Goal: Communication & Community: Answer question/provide support

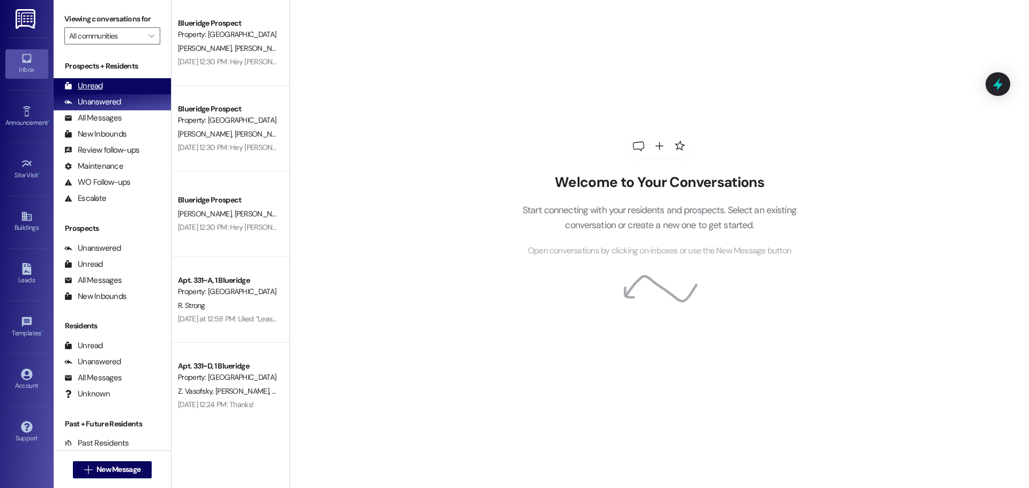
click at [131, 87] on div "Unread (0)" at bounding box center [112, 86] width 117 height 16
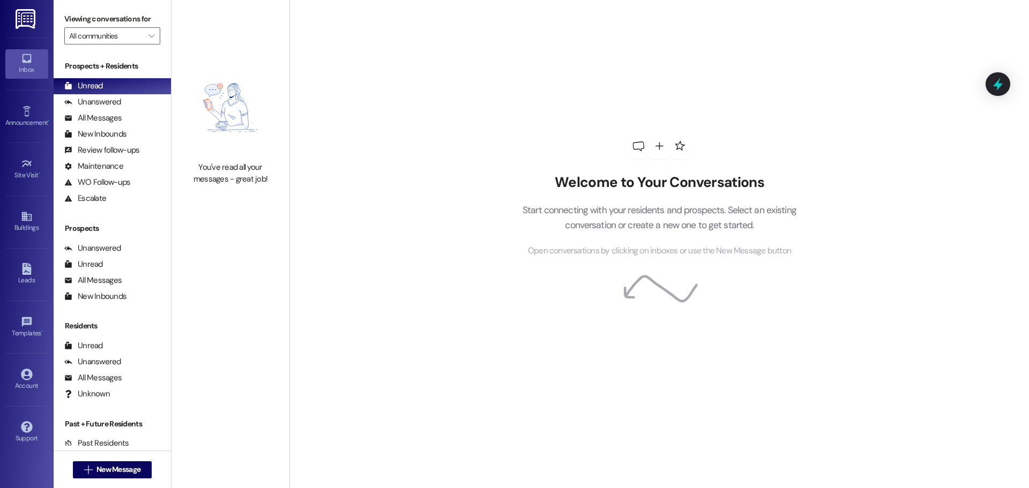
drag, startPoint x: 1021, startPoint y: 57, endPoint x: 982, endPoint y: 116, distance: 70.2
click at [982, 116] on div "Welcome to Your Conversations Start connecting with your residents and prospect…" at bounding box center [659, 244] width 740 height 488
drag, startPoint x: 969, startPoint y: 55, endPoint x: 1023, endPoint y: 110, distance: 76.9
click at [1023, 110] on div "Welcome to Your Conversations Start connecting with your residents and prospect…" at bounding box center [659, 244] width 740 height 488
click at [1023, 108] on div "Welcome to Your Conversations Start connecting with your residents and prospect…" at bounding box center [659, 244] width 740 height 488
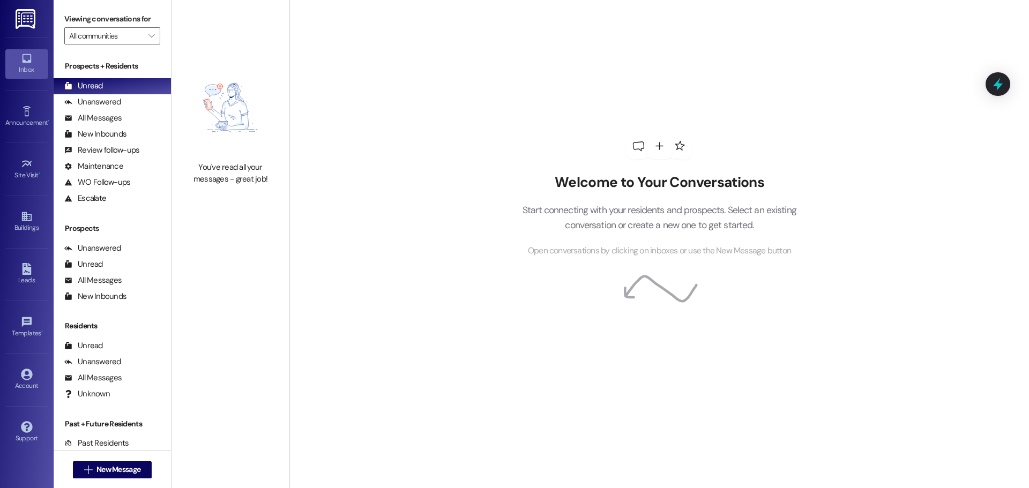
drag, startPoint x: 1025, startPoint y: 108, endPoint x: 970, endPoint y: 59, distance: 73.3
click at [970, 59] on div "Welcome to Your Conversations Start connecting with your residents and prospect…" at bounding box center [659, 244] width 740 height 488
drag, startPoint x: 970, startPoint y: 59, endPoint x: 976, endPoint y: 65, distance: 8.0
click at [976, 65] on div "Welcome to Your Conversations Start connecting with your residents and prospect…" at bounding box center [659, 244] width 740 height 488
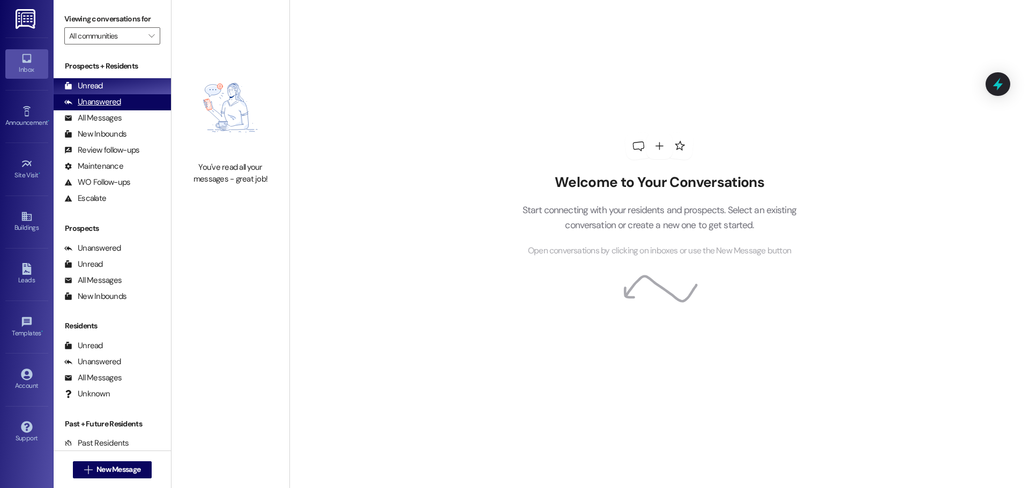
click at [90, 99] on div "Unanswered" at bounding box center [92, 101] width 57 height 11
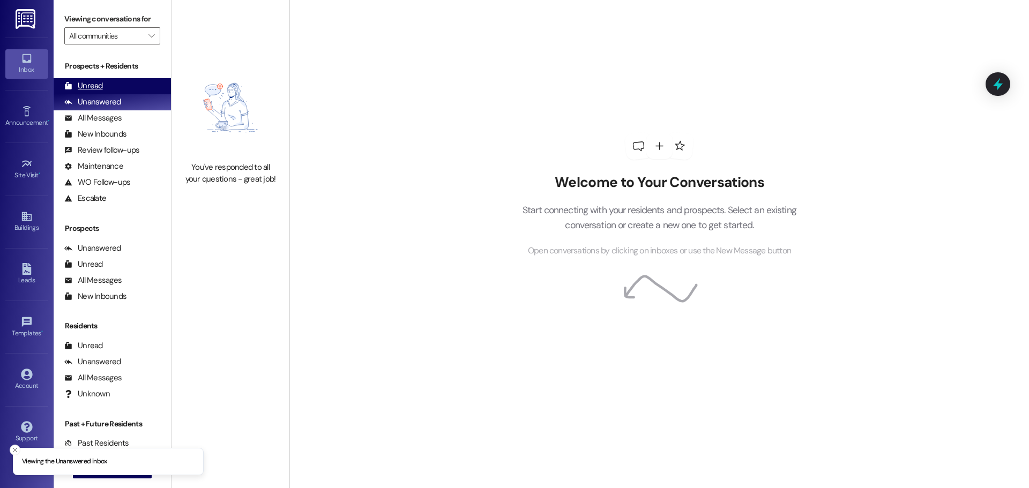
click at [96, 78] on div "Unread (0)" at bounding box center [112, 86] width 117 height 16
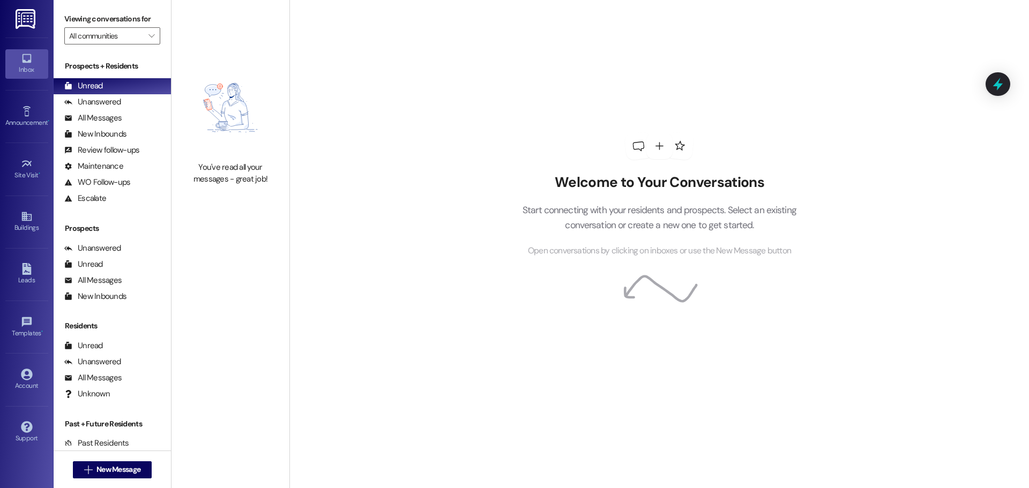
drag, startPoint x: 562, startPoint y: 249, endPoint x: 368, endPoint y: 159, distance: 214.1
click at [561, 249] on span "Open conversations by clicking on inboxes or use the New Message button" at bounding box center [659, 250] width 263 height 13
click at [125, 97] on div "Unanswered (0)" at bounding box center [112, 102] width 117 height 16
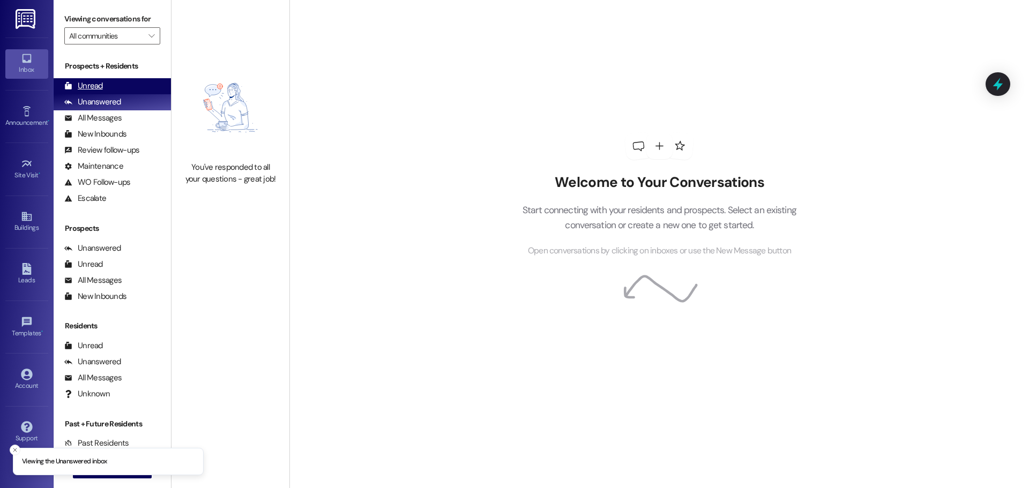
click at [123, 86] on div "Unread (0)" at bounding box center [112, 86] width 117 height 16
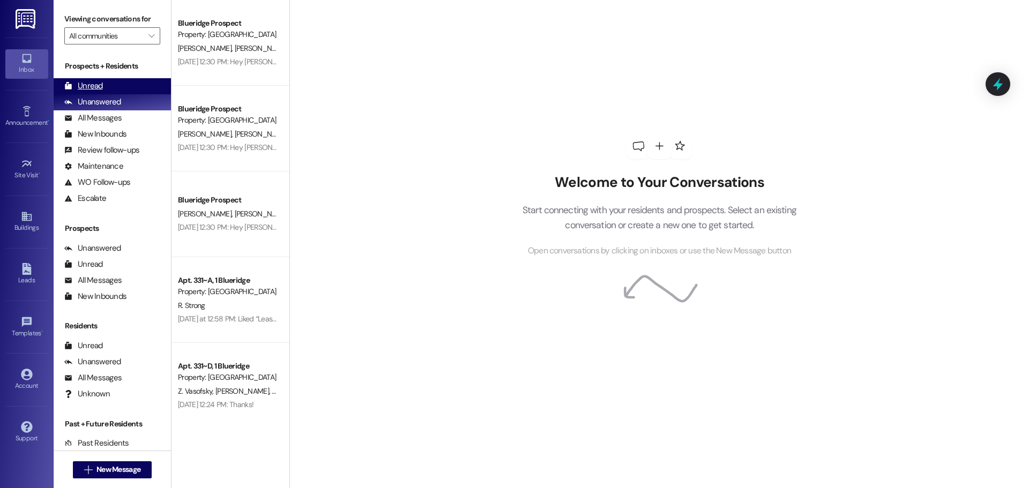
click at [123, 86] on div "Unread (0)" at bounding box center [112, 86] width 117 height 16
